Goal: Information Seeking & Learning: Learn about a topic

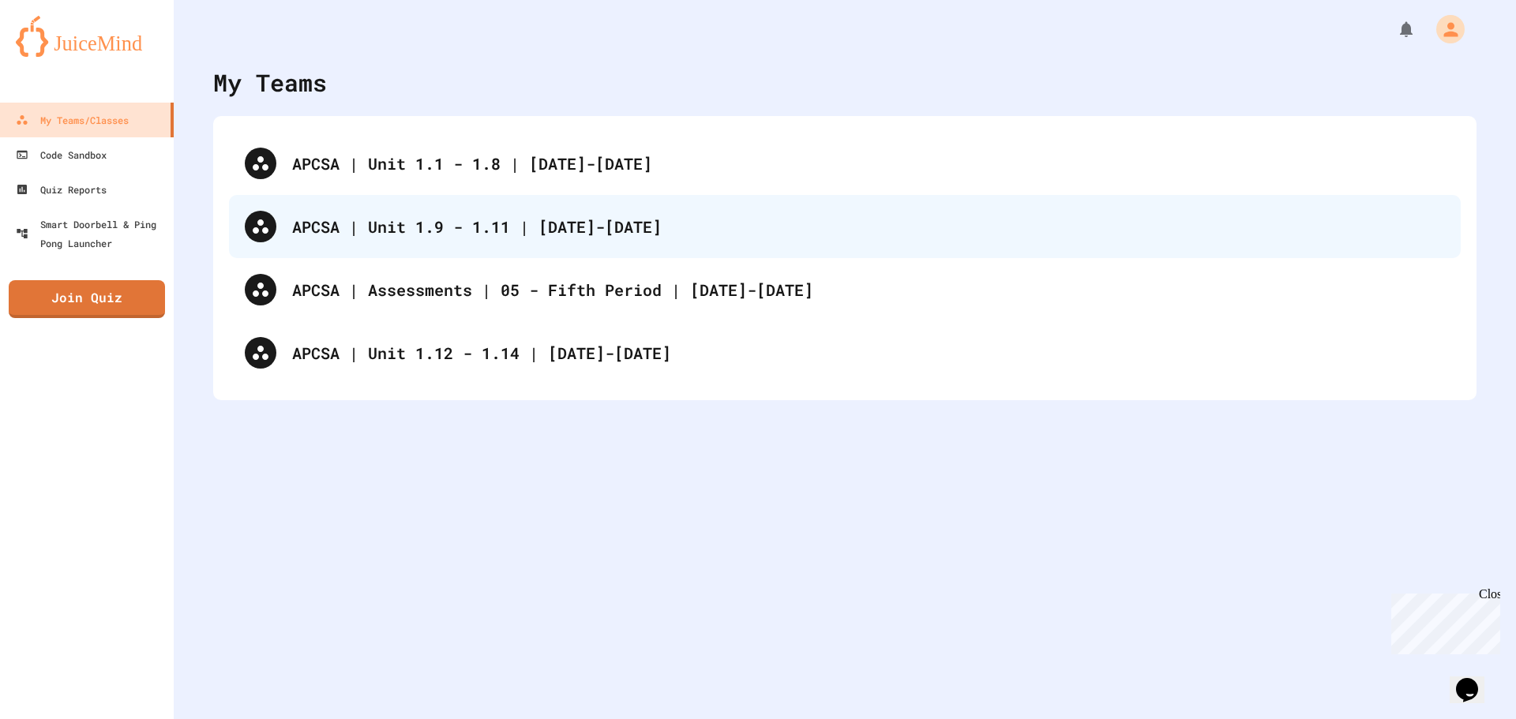
click at [529, 229] on div "APCSA | Unit 1.9 - 1.11 | [DATE]-[DATE]" at bounding box center [868, 227] width 1153 height 24
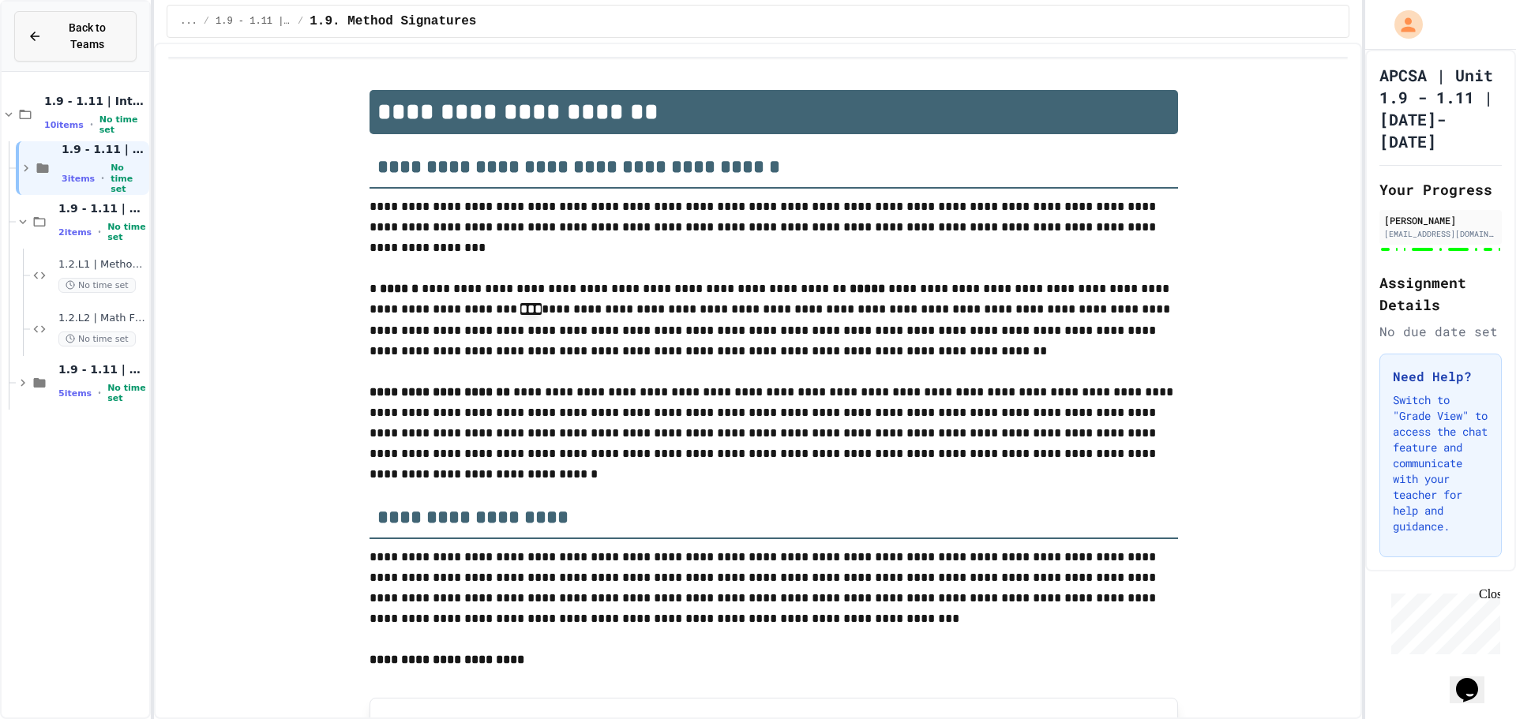
click at [98, 40] on button "Back to Teams" at bounding box center [75, 36] width 122 height 51
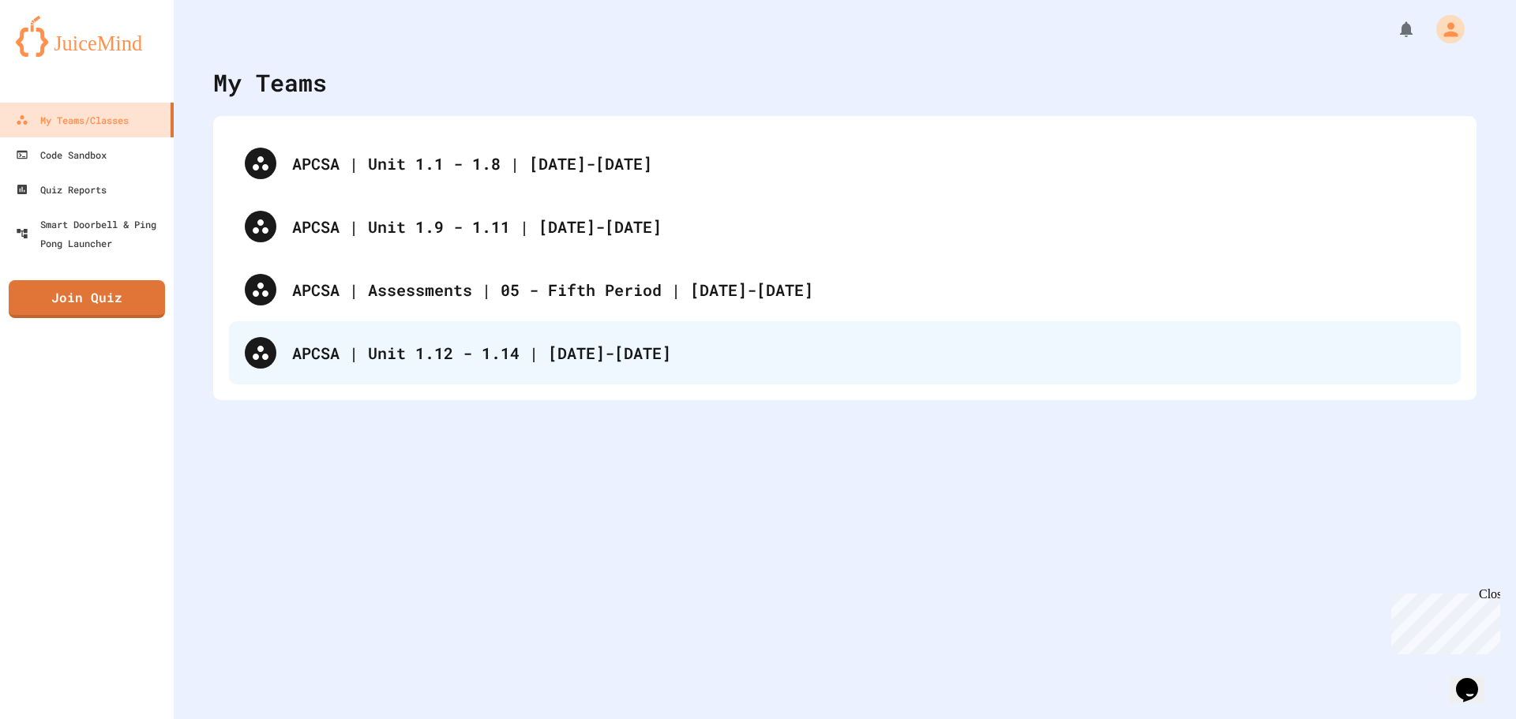
click at [468, 357] on div "APCSA | Unit 1.12 - 1.14 | [DATE]-[DATE]" at bounding box center [868, 353] width 1153 height 24
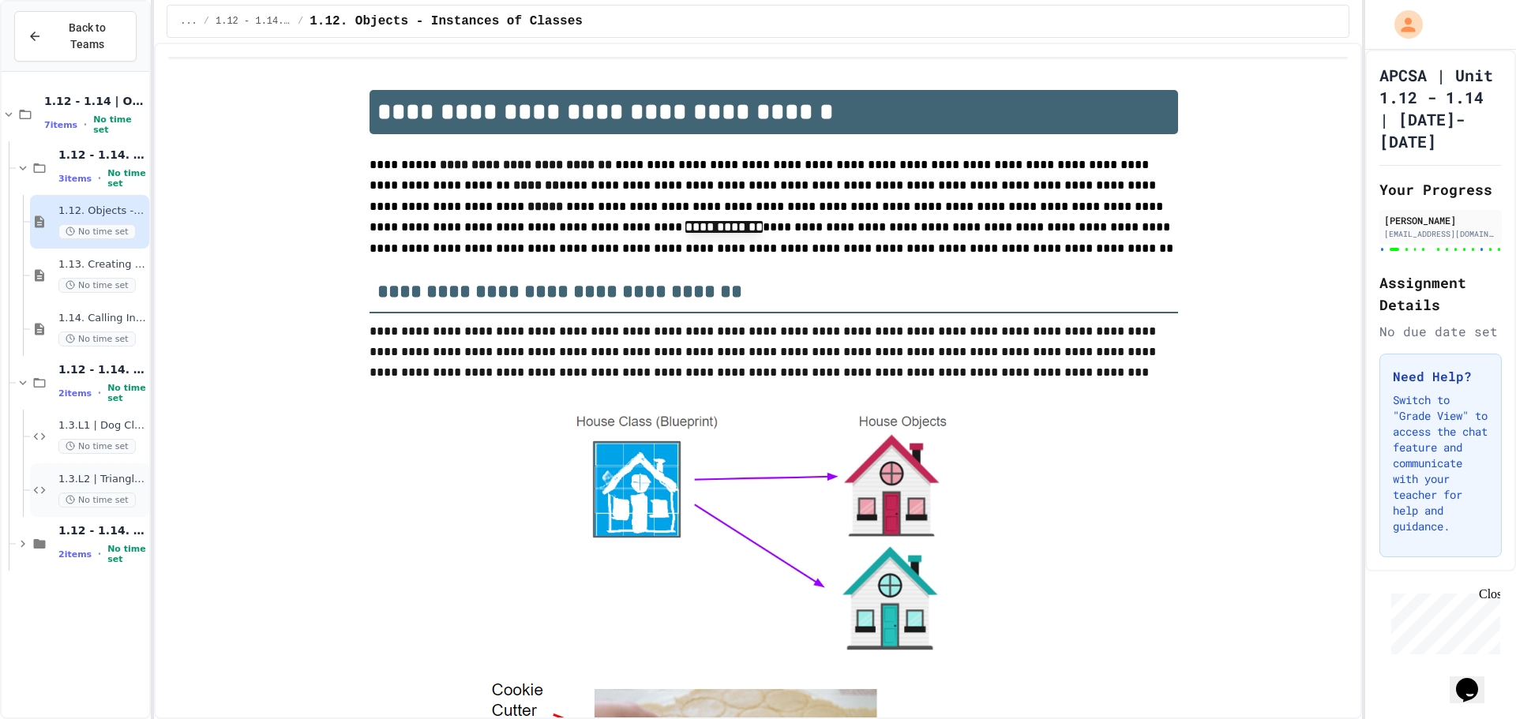
click at [89, 473] on span "1.3.L2 | Triangle Class Lab" at bounding box center [102, 479] width 88 height 13
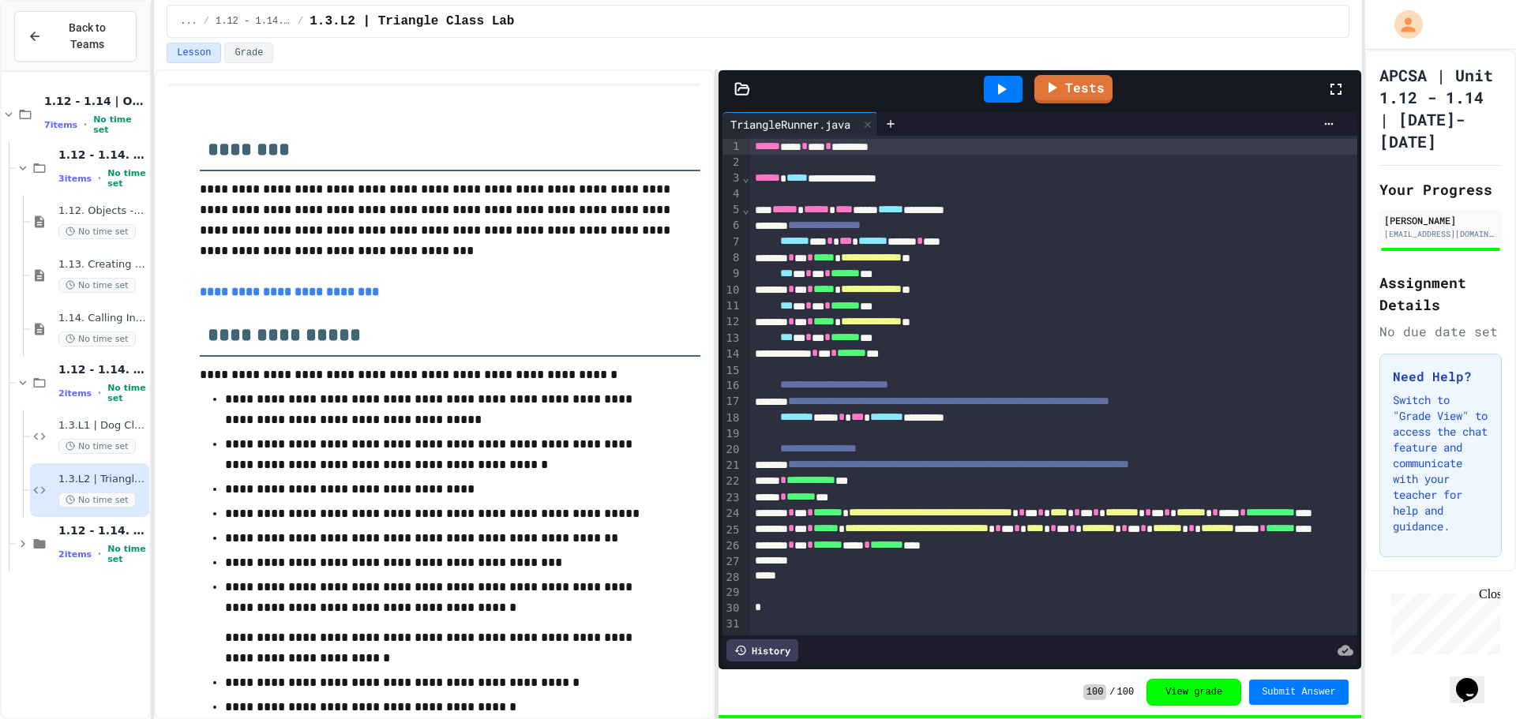
click at [735, 92] on icon at bounding box center [741, 88] width 13 height 11
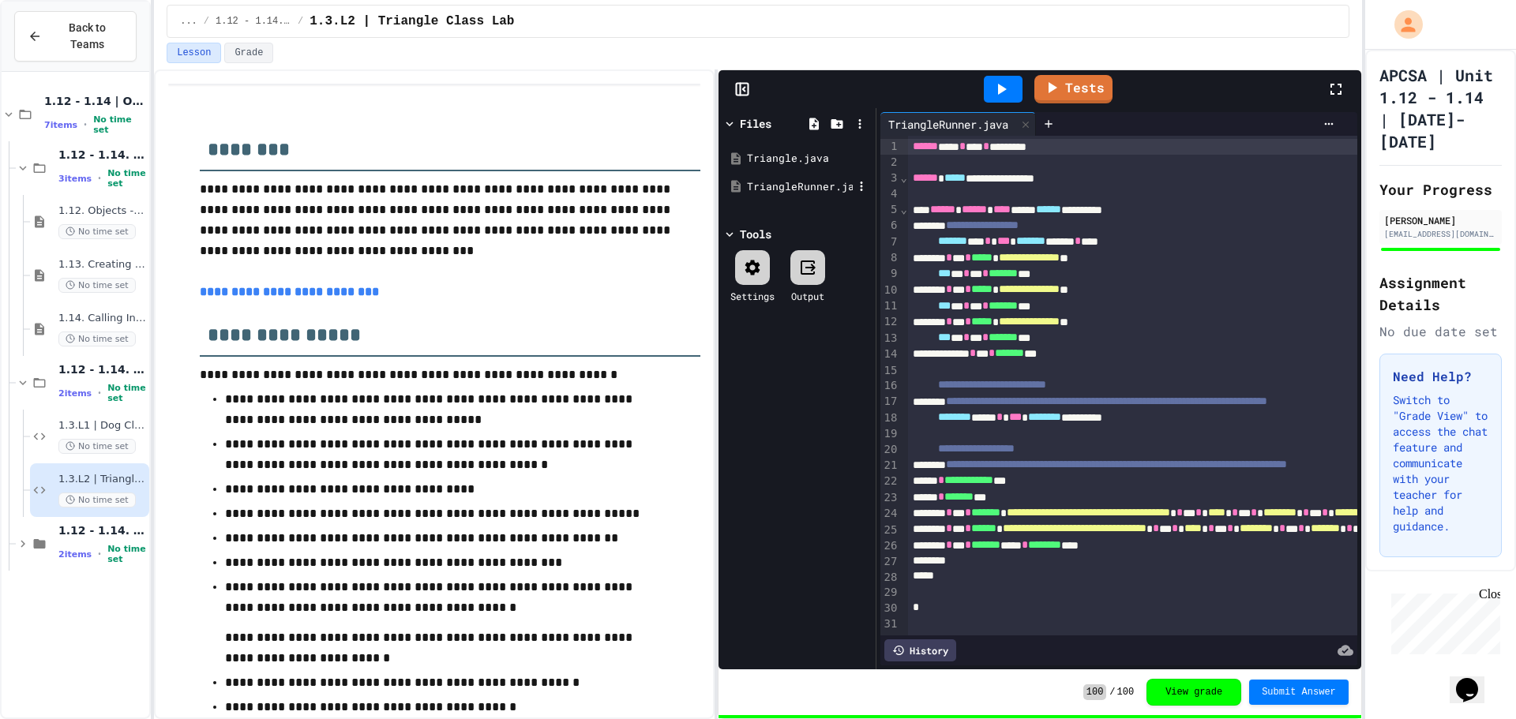
click at [785, 192] on div "TriangleRunner.java" at bounding box center [800, 187] width 106 height 16
click at [778, 161] on div "Triangle.java" at bounding box center [800, 159] width 106 height 16
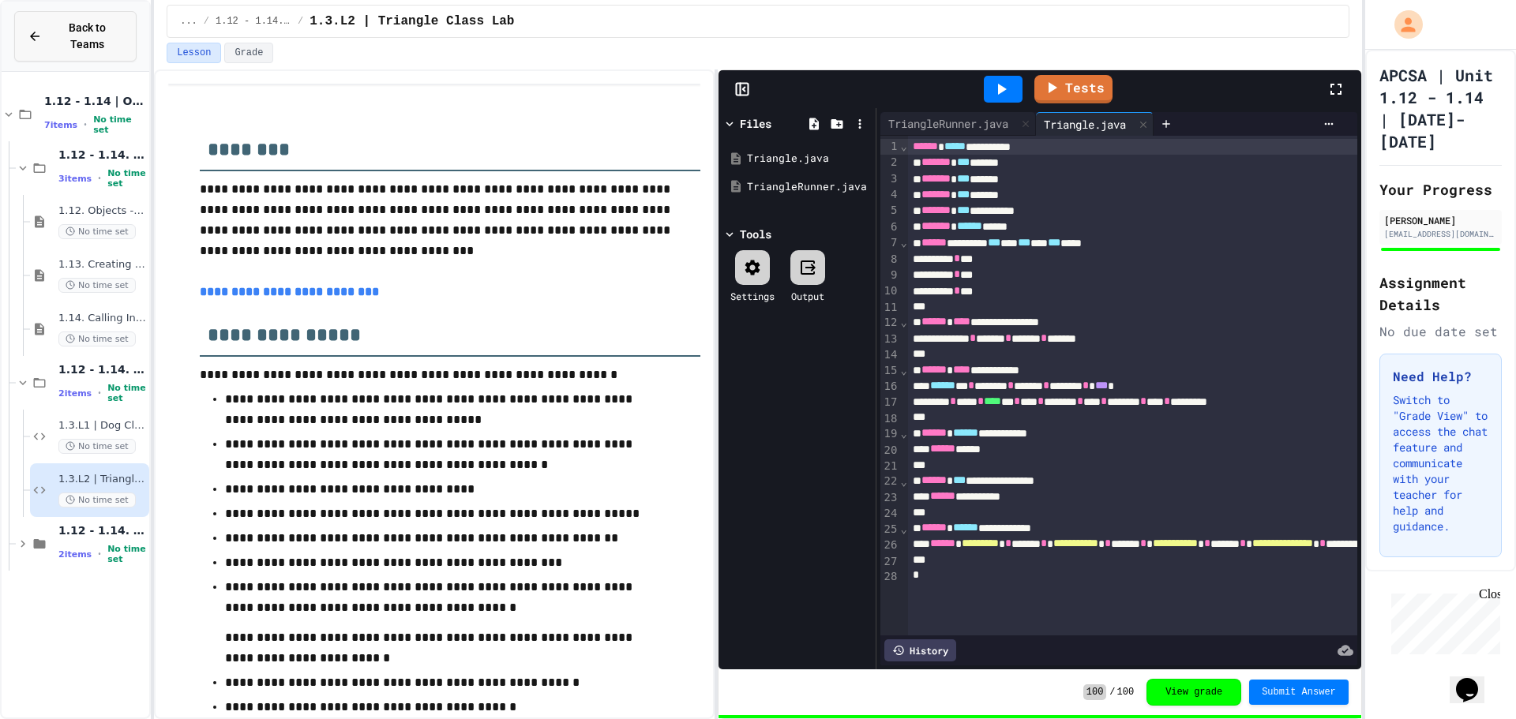
click at [66, 33] on span "Back to Teams" at bounding box center [87, 36] width 72 height 33
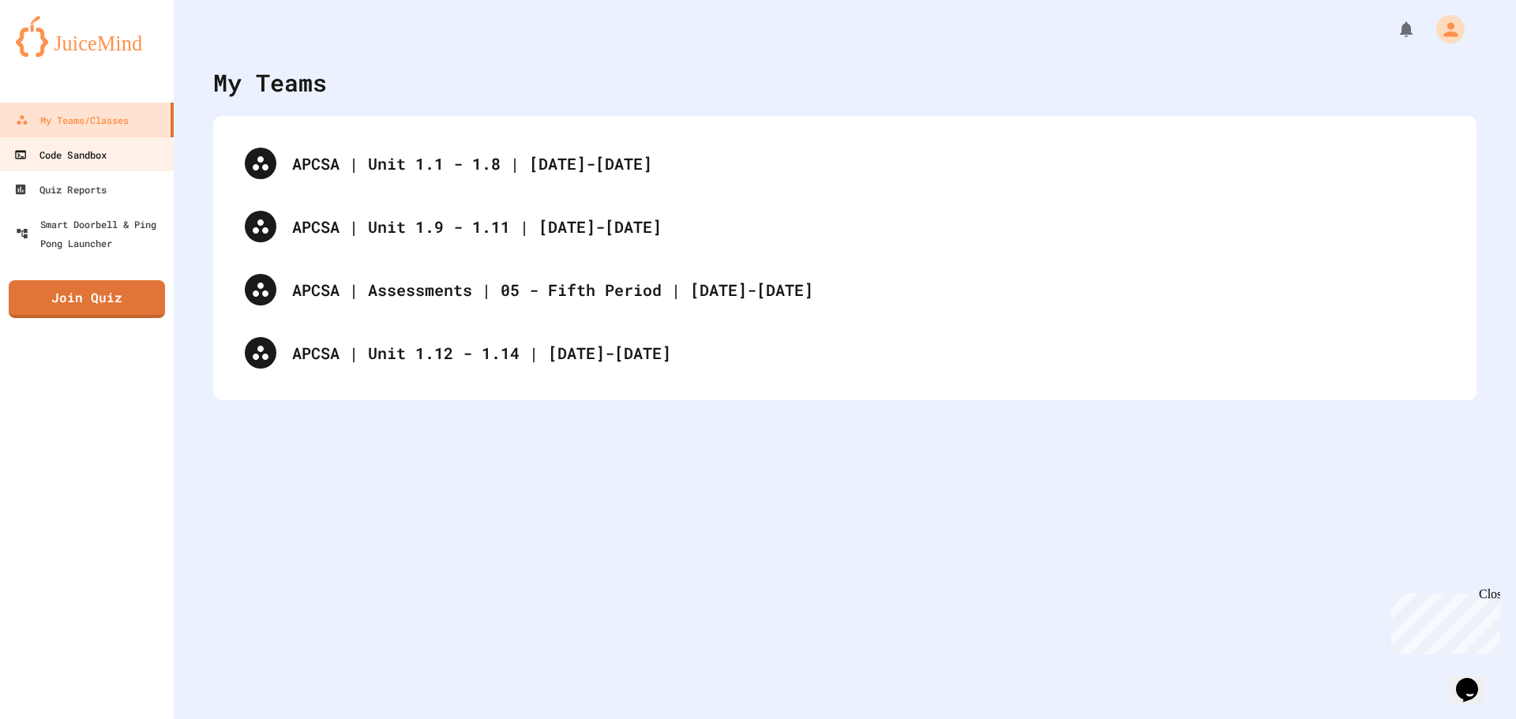
click at [120, 156] on link "Code Sandbox" at bounding box center [87, 155] width 178 height 36
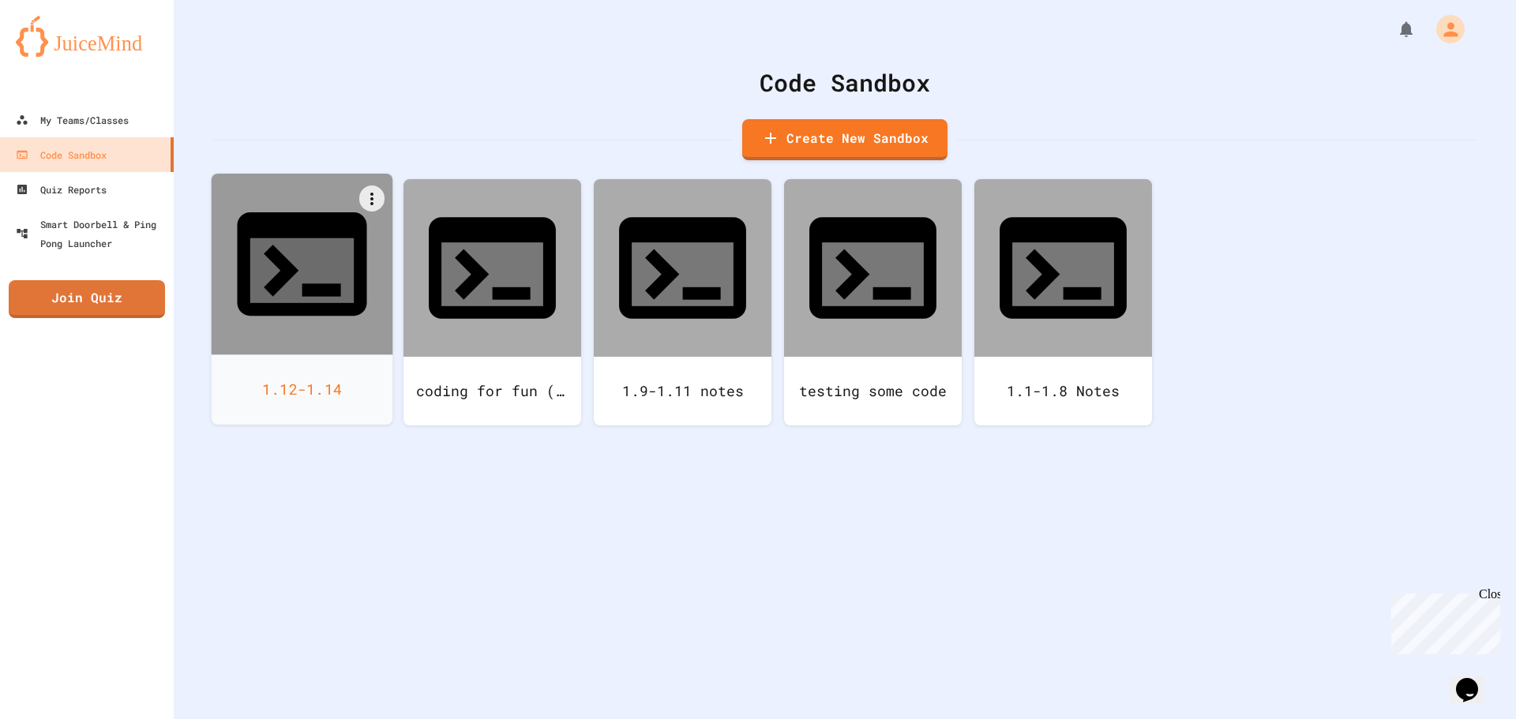
click at [347, 355] on div "1.12-1.14" at bounding box center [303, 390] width 182 height 70
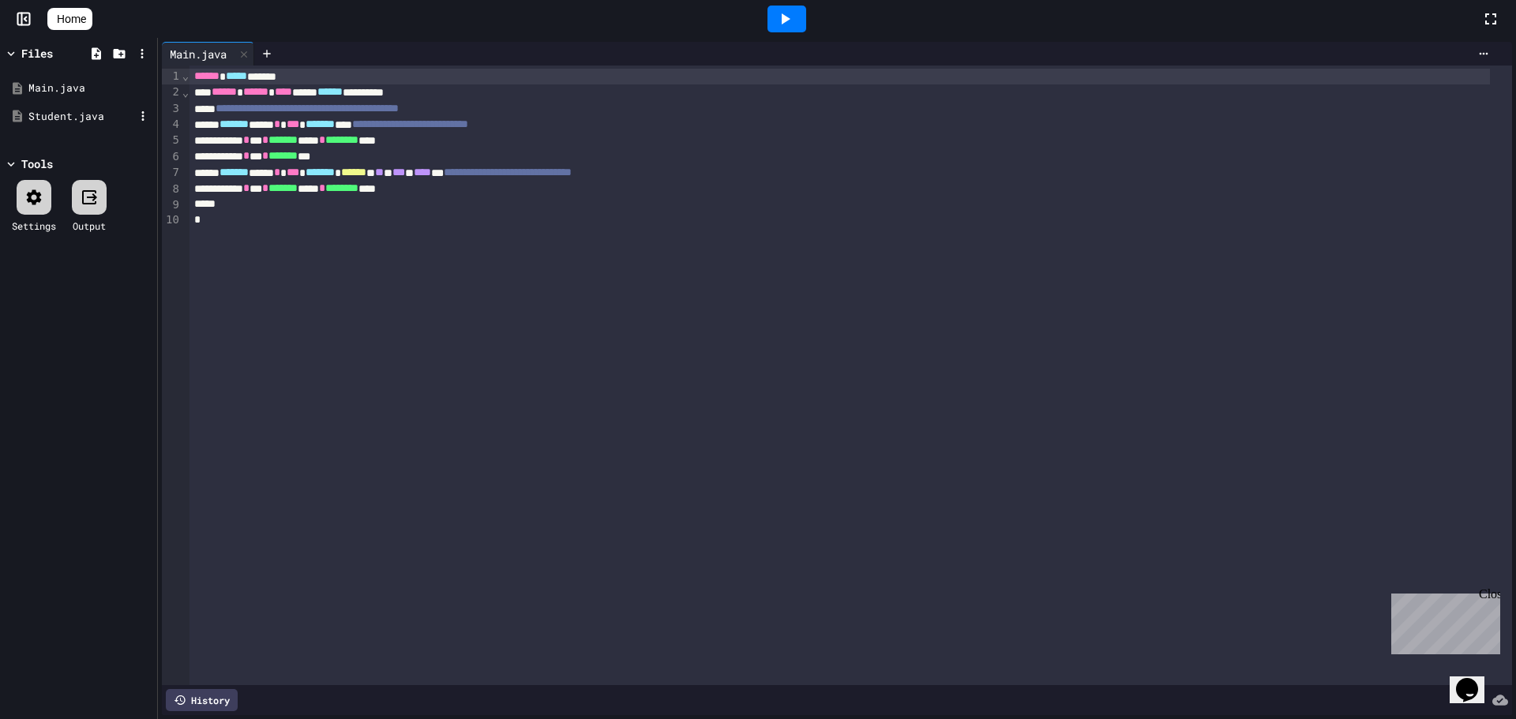
click at [65, 111] on div "Student.java" at bounding box center [81, 117] width 106 height 16
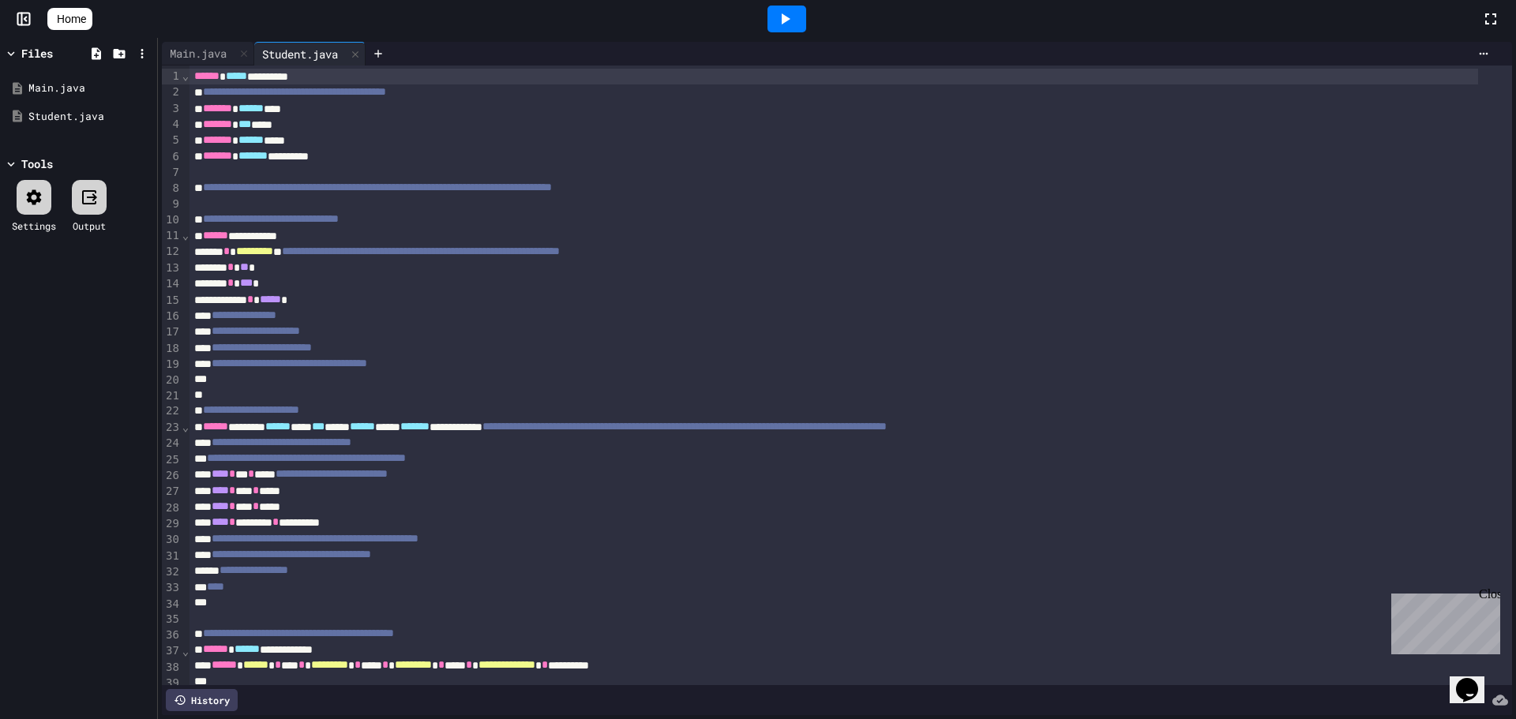
scroll to position [64, 0]
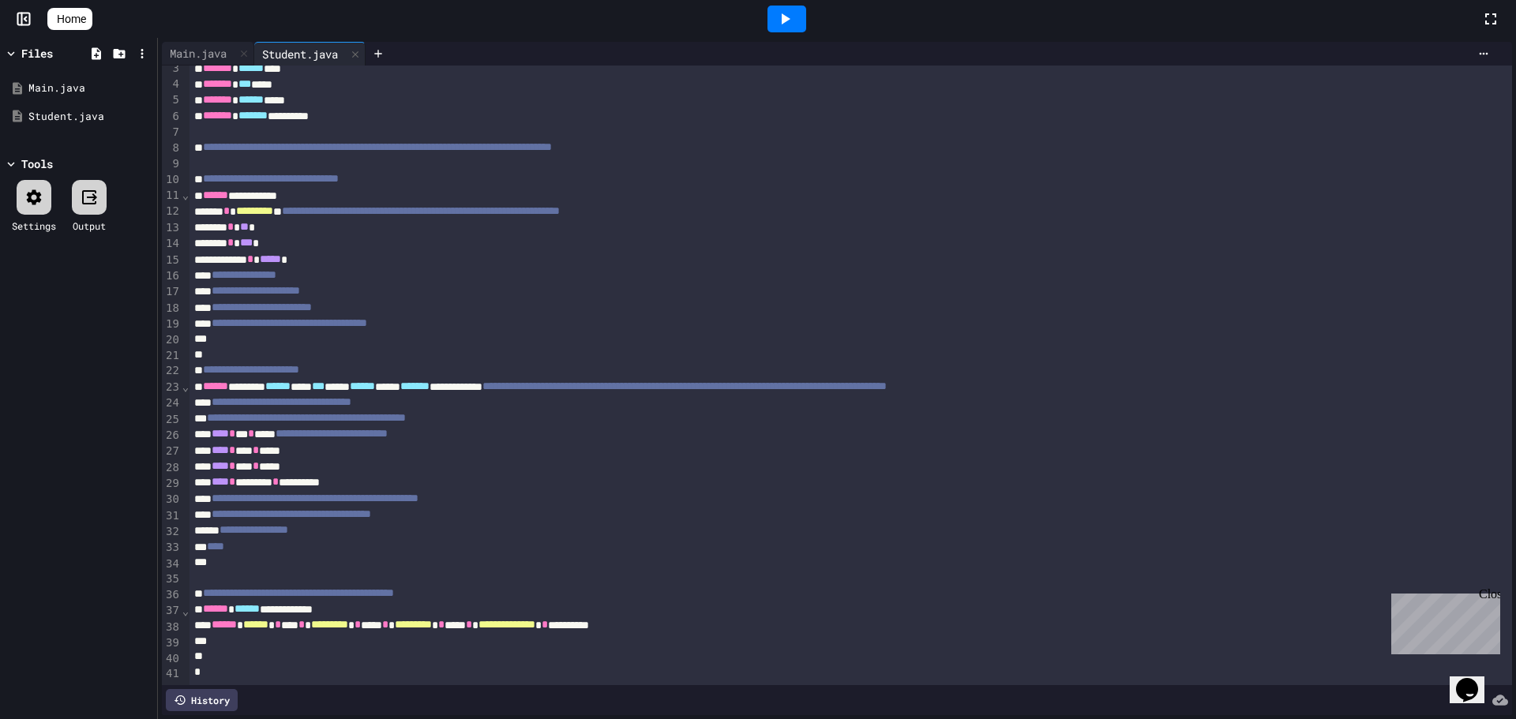
click at [77, 26] on span "Home" at bounding box center [71, 19] width 29 height 16
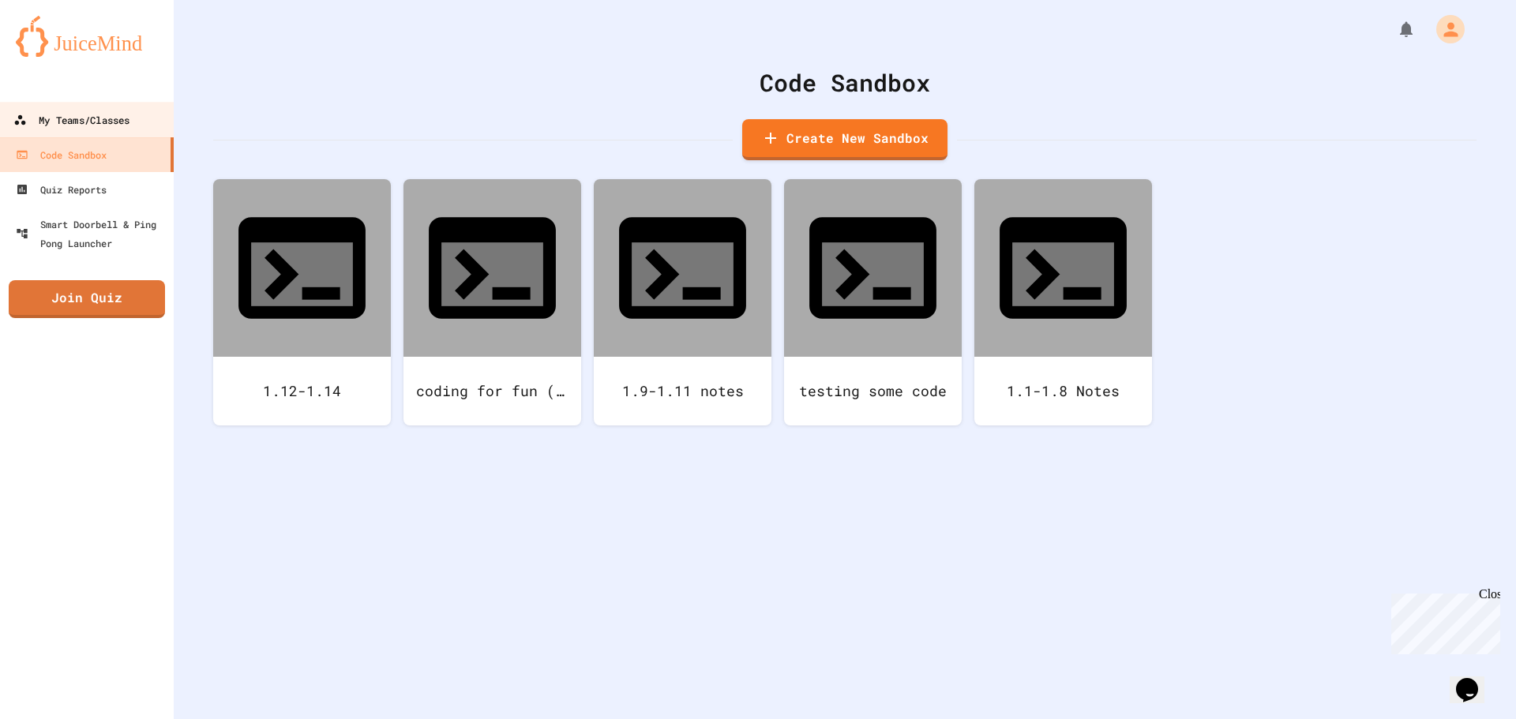
click at [137, 118] on link "My Teams/Classes" at bounding box center [87, 120] width 179 height 36
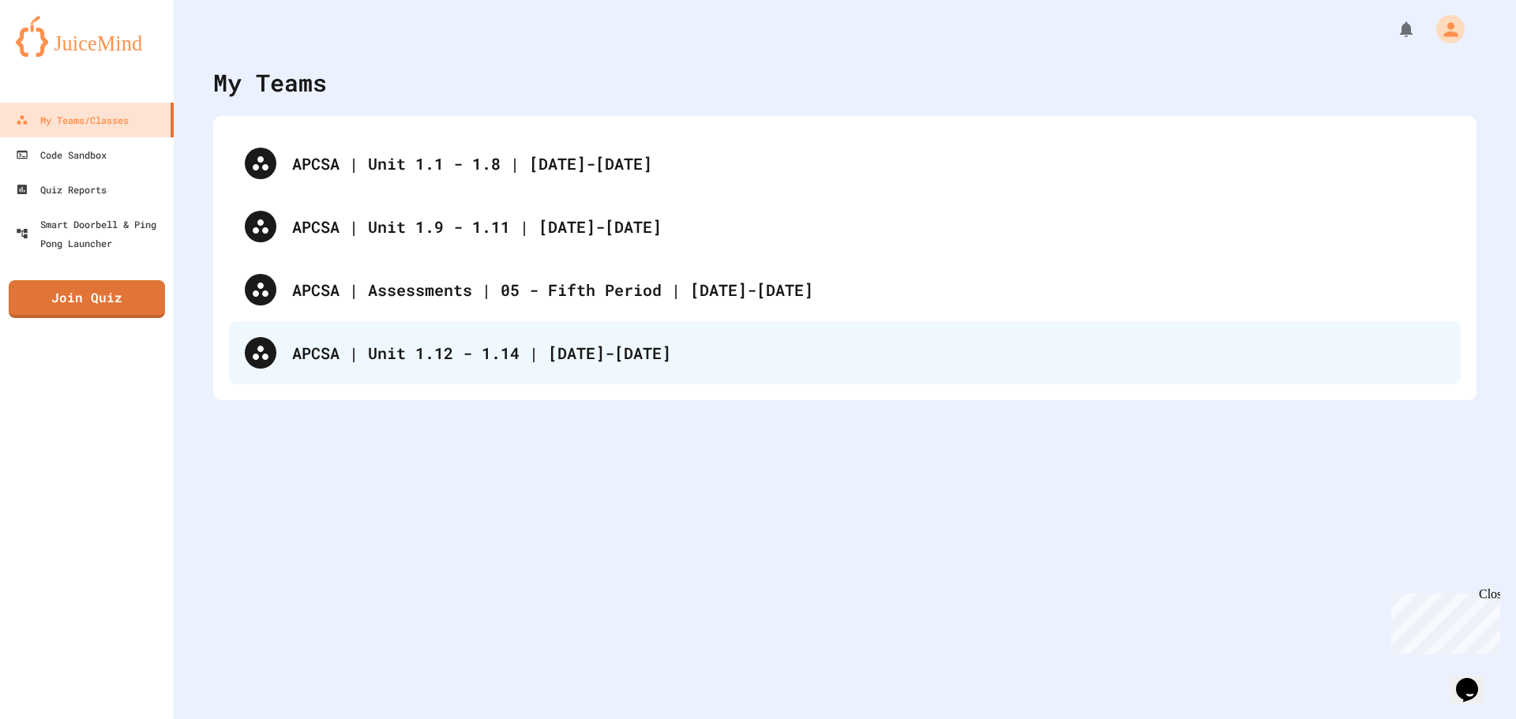
click at [527, 361] on div "APCSA | Unit 1.12 - 1.14 | [DATE]-[DATE]" at bounding box center [868, 353] width 1153 height 24
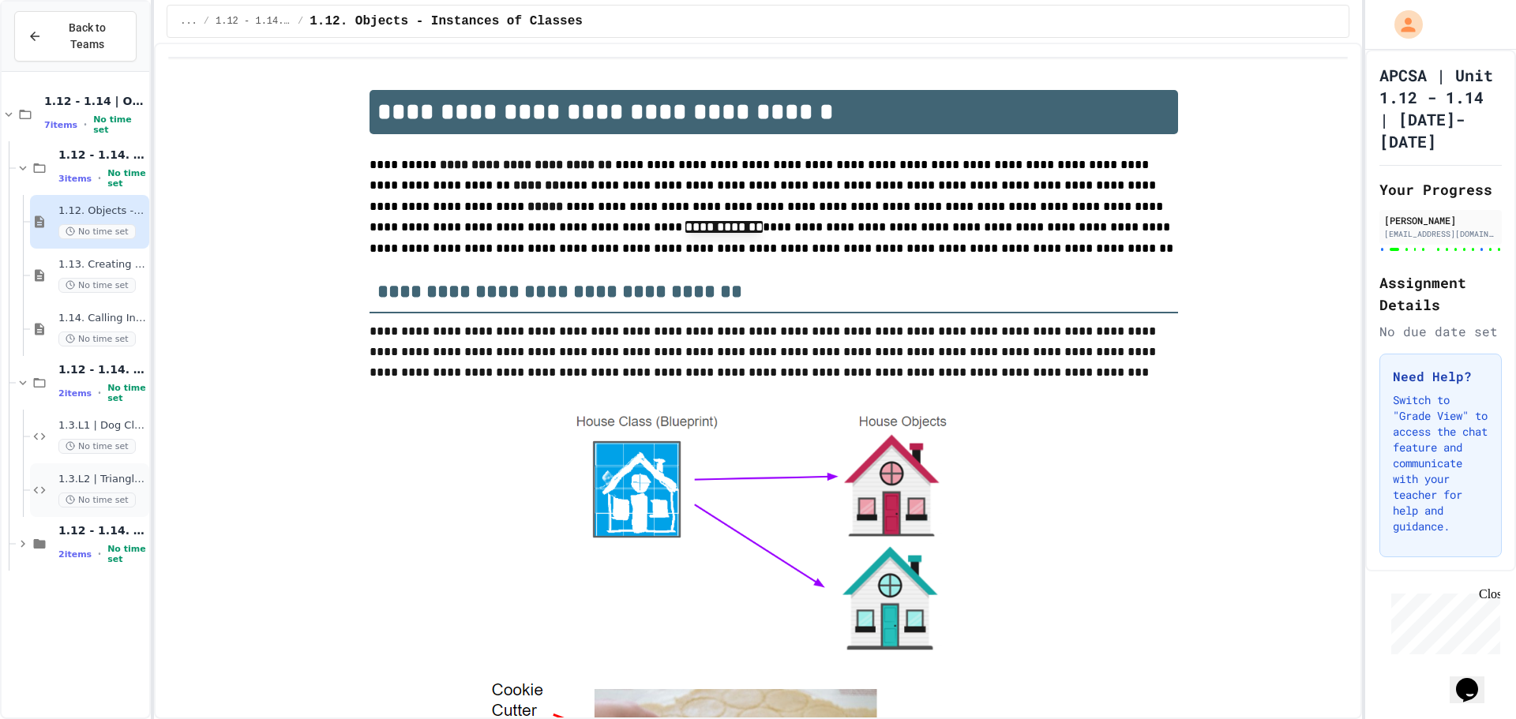
click at [136, 473] on span "1.3.L2 | Triangle Class Lab" at bounding box center [102, 479] width 88 height 13
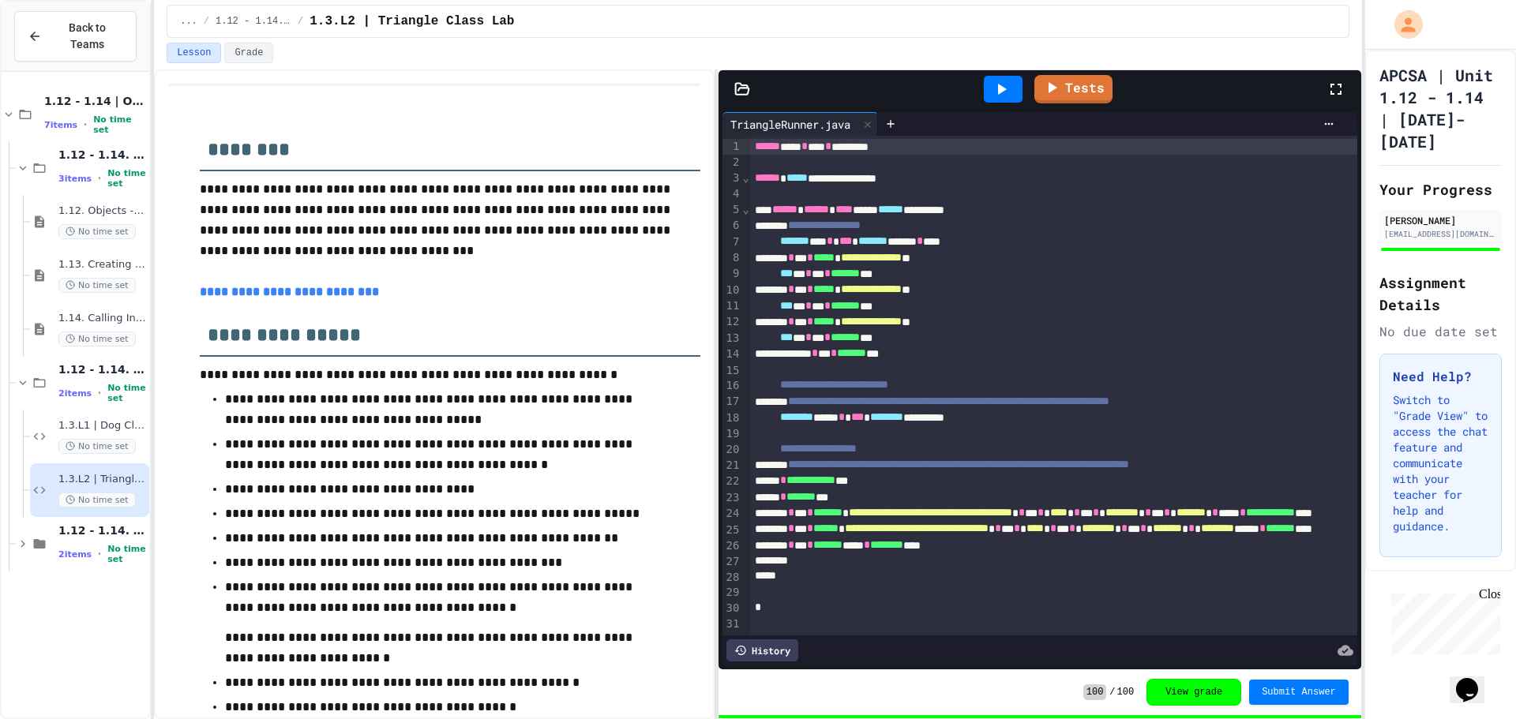
click at [742, 93] on icon at bounding box center [742, 89] width 16 height 16
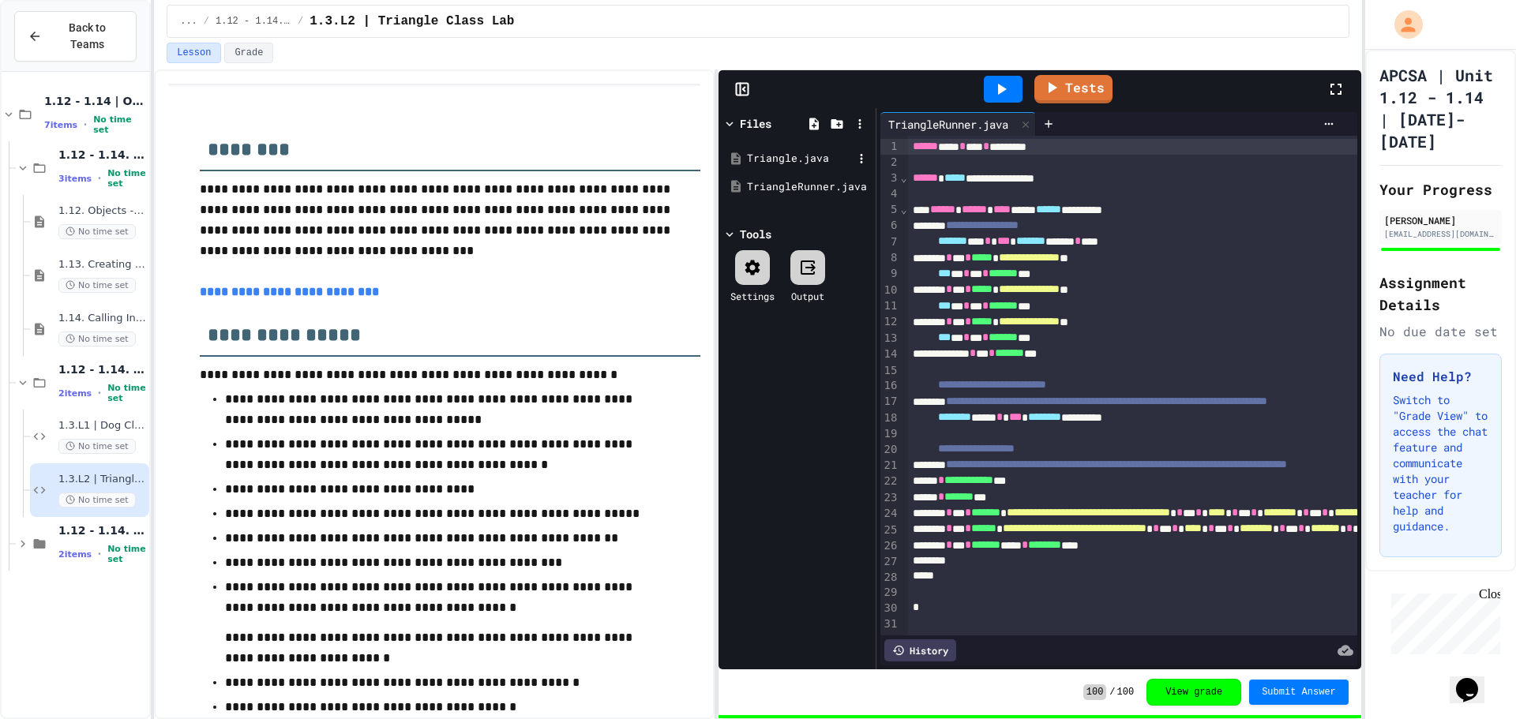
click at [787, 152] on div "Triangle.java" at bounding box center [800, 159] width 106 height 16
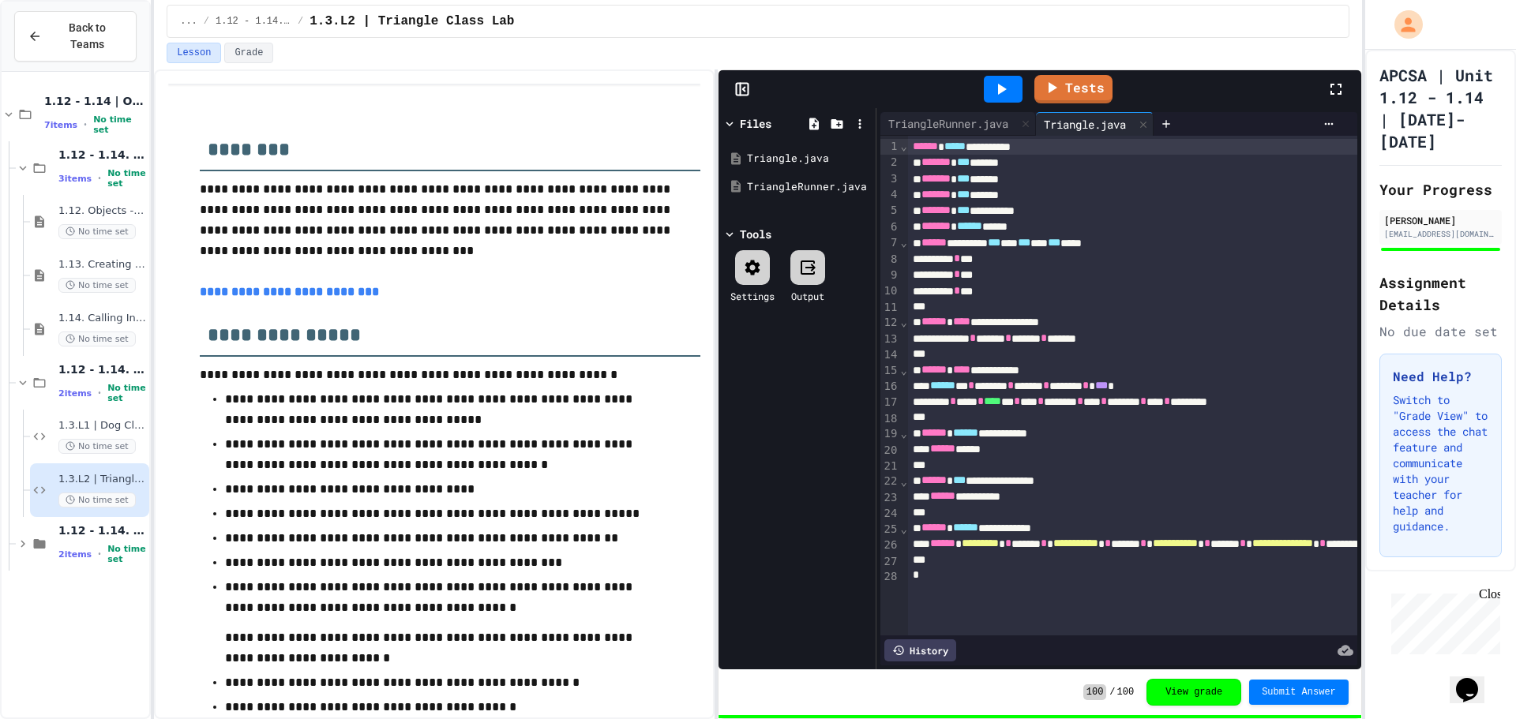
click at [740, 89] on icon at bounding box center [740, 90] width 0 height 12
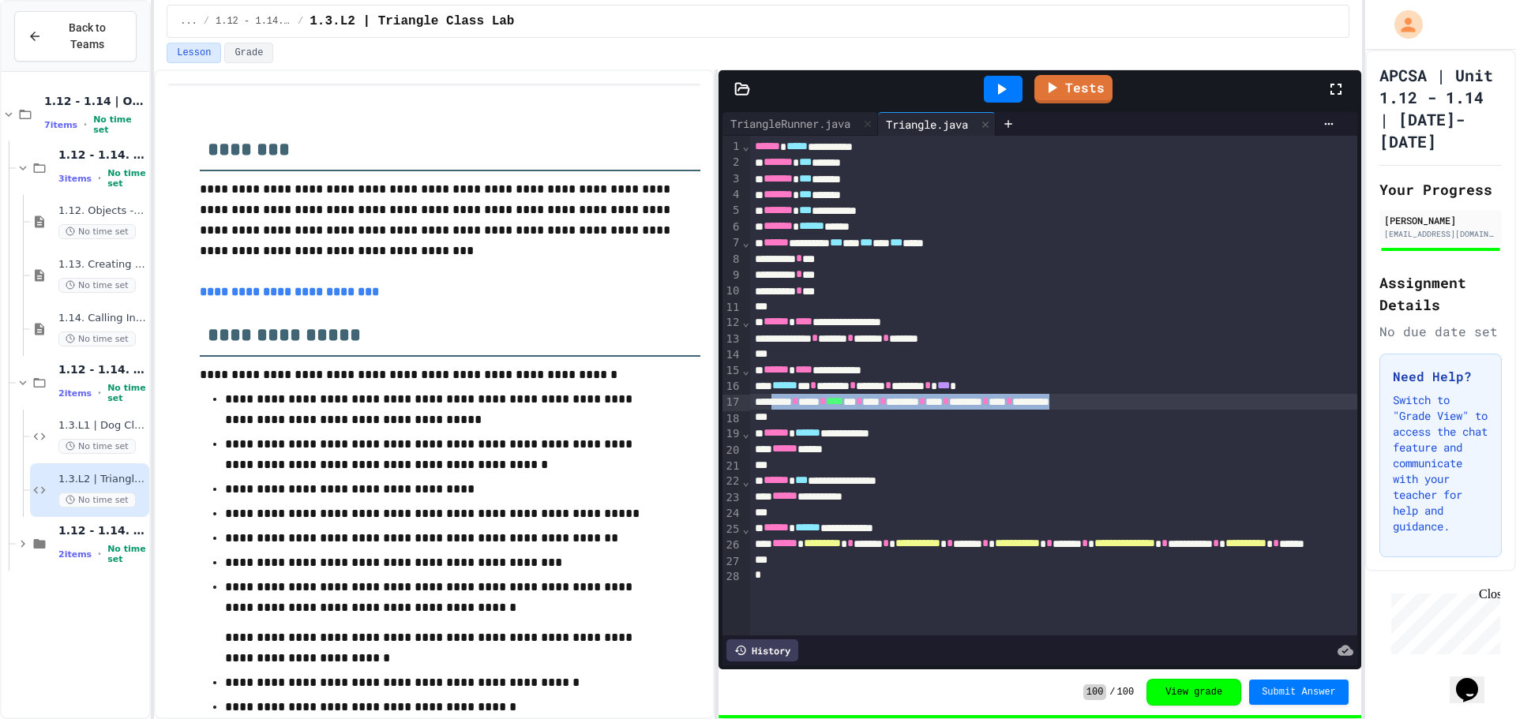
drag, startPoint x: 776, startPoint y: 405, endPoint x: 1189, endPoint y: 402, distance: 413.8
click at [1189, 402] on div "**** * **** * **** ** * ** * ****** * ** * ****** * ** * ********" at bounding box center [1127, 402] width 754 height 16
click at [1168, 404] on div "**** * **** * **** ** * ** * ****** * ** * ****** * ** * ********" at bounding box center [1127, 402] width 754 height 16
